Goal: Transaction & Acquisition: Purchase product/service

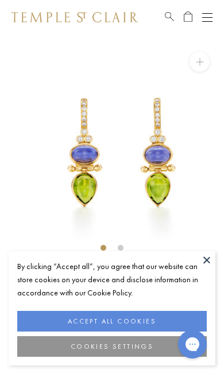
click at [157, 318] on button "ACCEPT ALL COOKIES" at bounding box center [111, 321] width 189 height 21
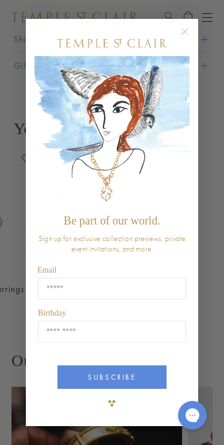
scroll to position [0, 373]
click at [187, 30] on circle "Close dialog" at bounding box center [185, 32] width 14 height 14
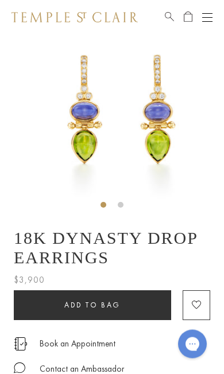
scroll to position [0, 0]
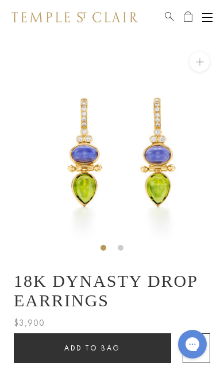
click at [211, 18] on button "Open navigation" at bounding box center [207, 17] width 10 height 14
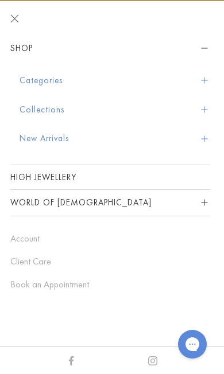
click at [203, 79] on span "Sidebar navigation" at bounding box center [204, 80] width 6 height 6
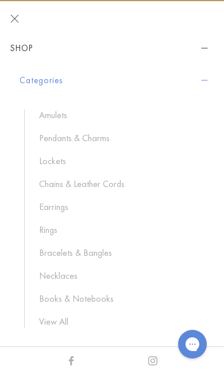
click at [62, 209] on link "Earrings" at bounding box center [118, 207] width 159 height 13
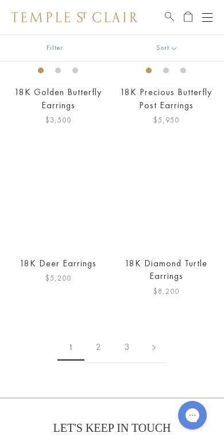
scroll to position [4269, 0]
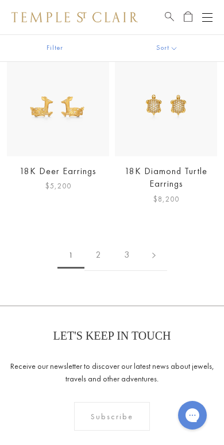
click at [158, 240] on link at bounding box center [153, 256] width 26 height 32
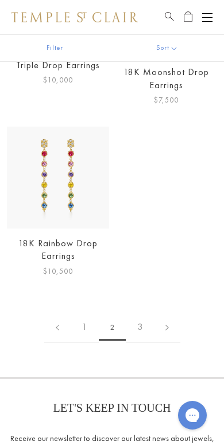
scroll to position [3642, 0]
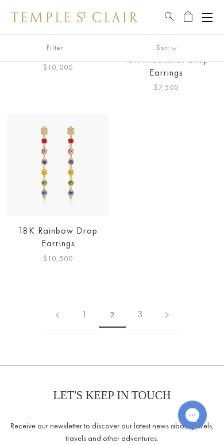
click at [172, 300] on link at bounding box center [167, 316] width 26 height 32
